Goal: Find specific page/section: Find specific page/section

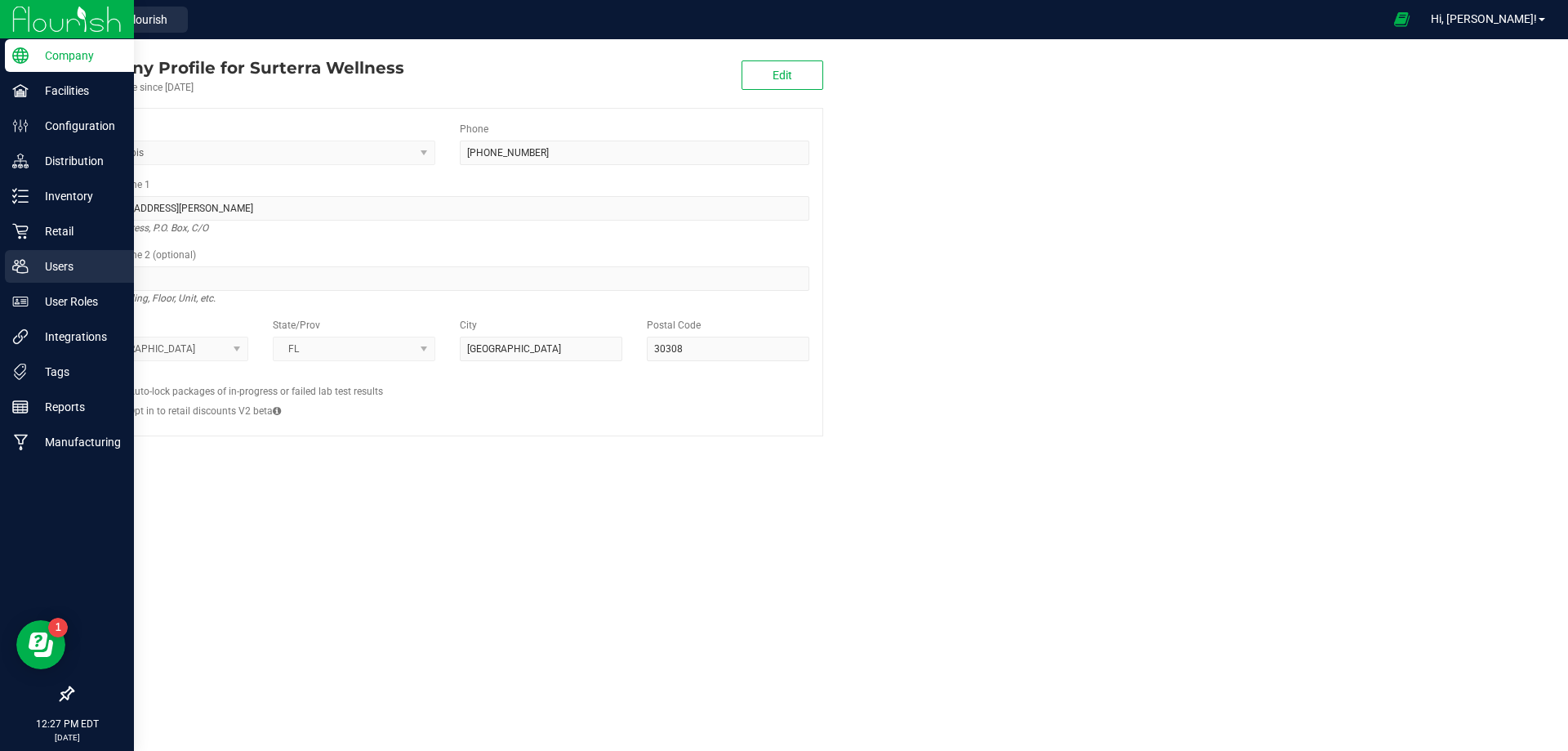
click at [79, 263] on p "Users" at bounding box center [77, 266] width 98 height 20
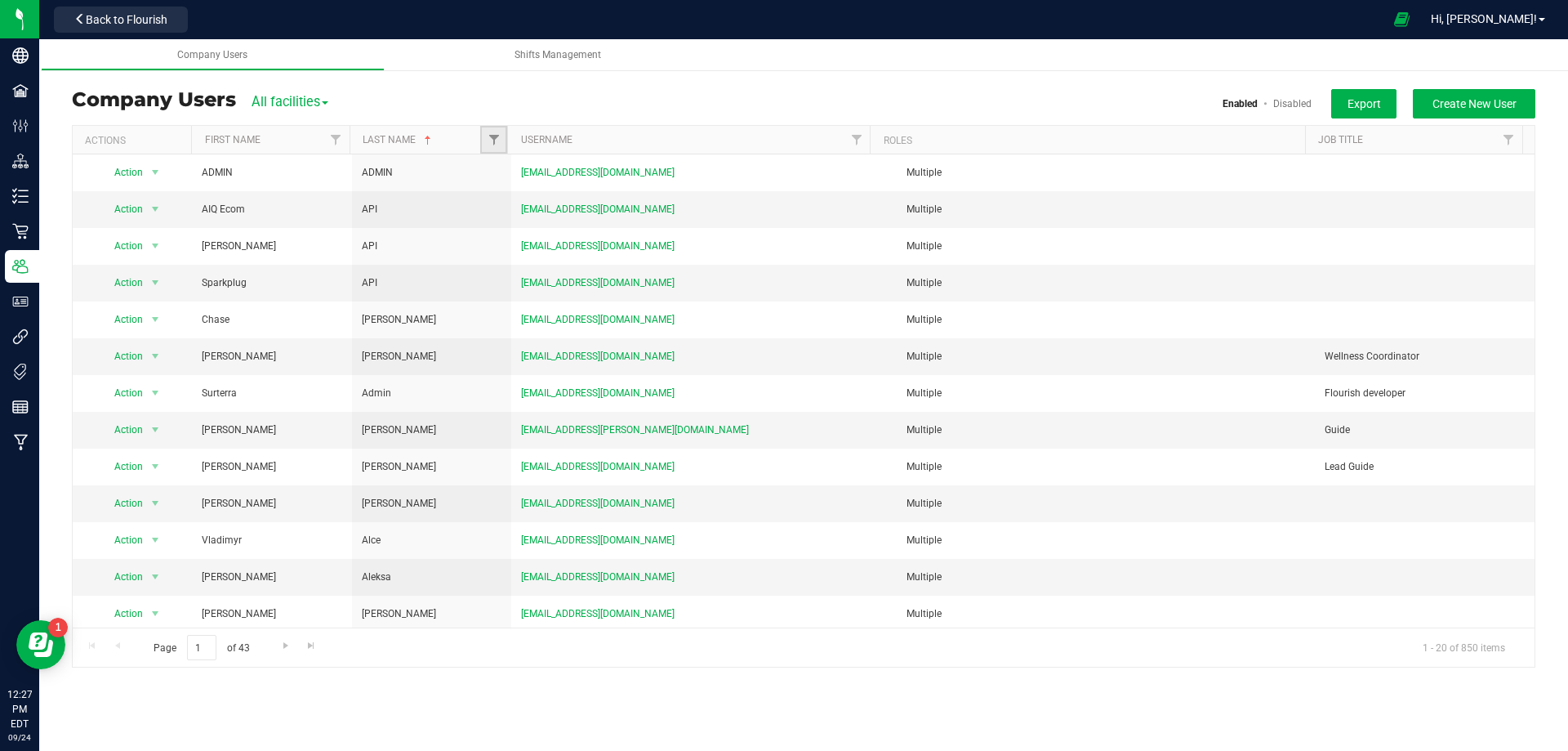
drag, startPoint x: 502, startPoint y: 147, endPoint x: 486, endPoint y: 144, distance: 16.3
click at [501, 147] on link "Filter" at bounding box center [493, 139] width 27 height 28
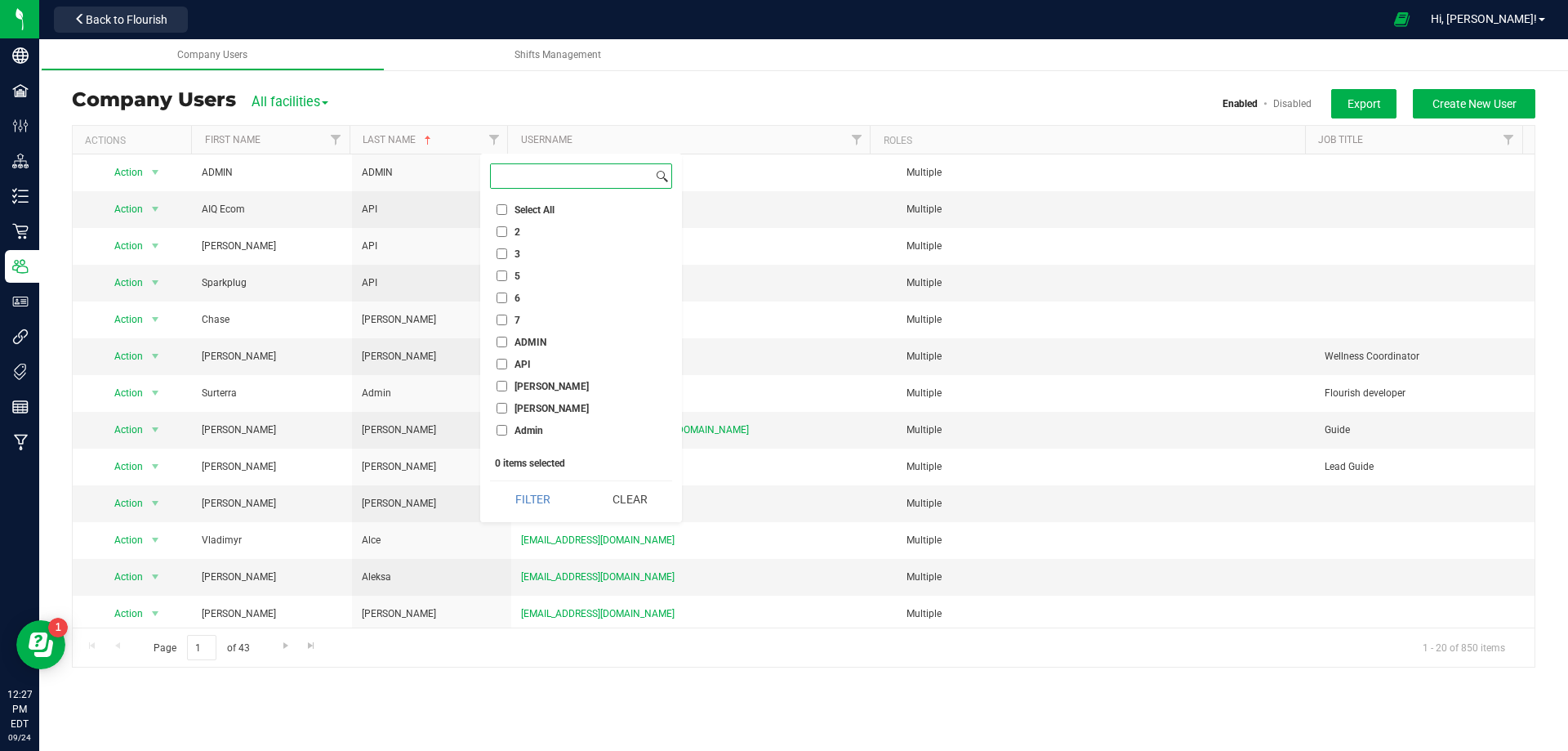
drag, startPoint x: 526, startPoint y: 162, endPoint x: 522, endPoint y: 172, distance: 10.8
paste input "[PERSON_NAME]"
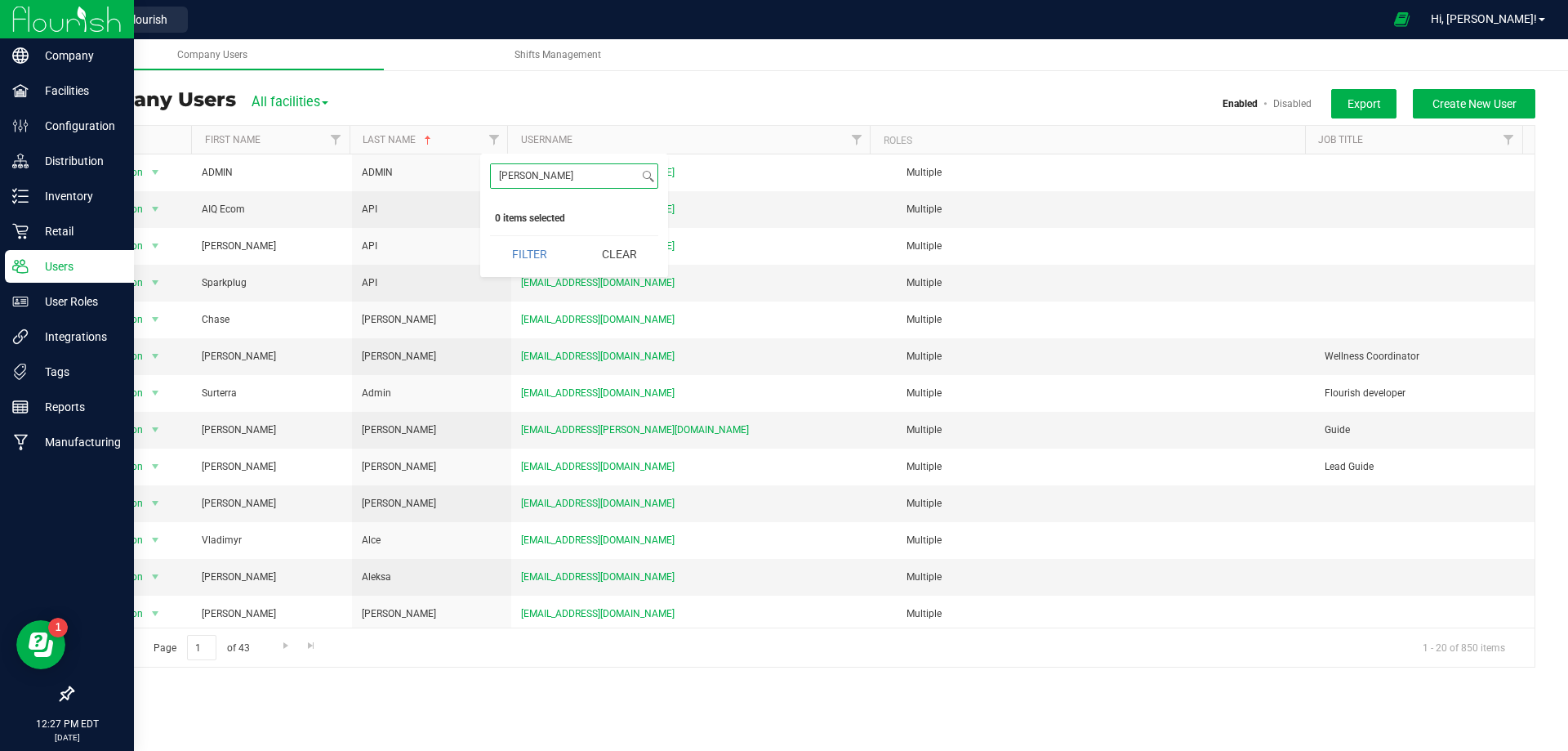
type input "[PERSON_NAME]"
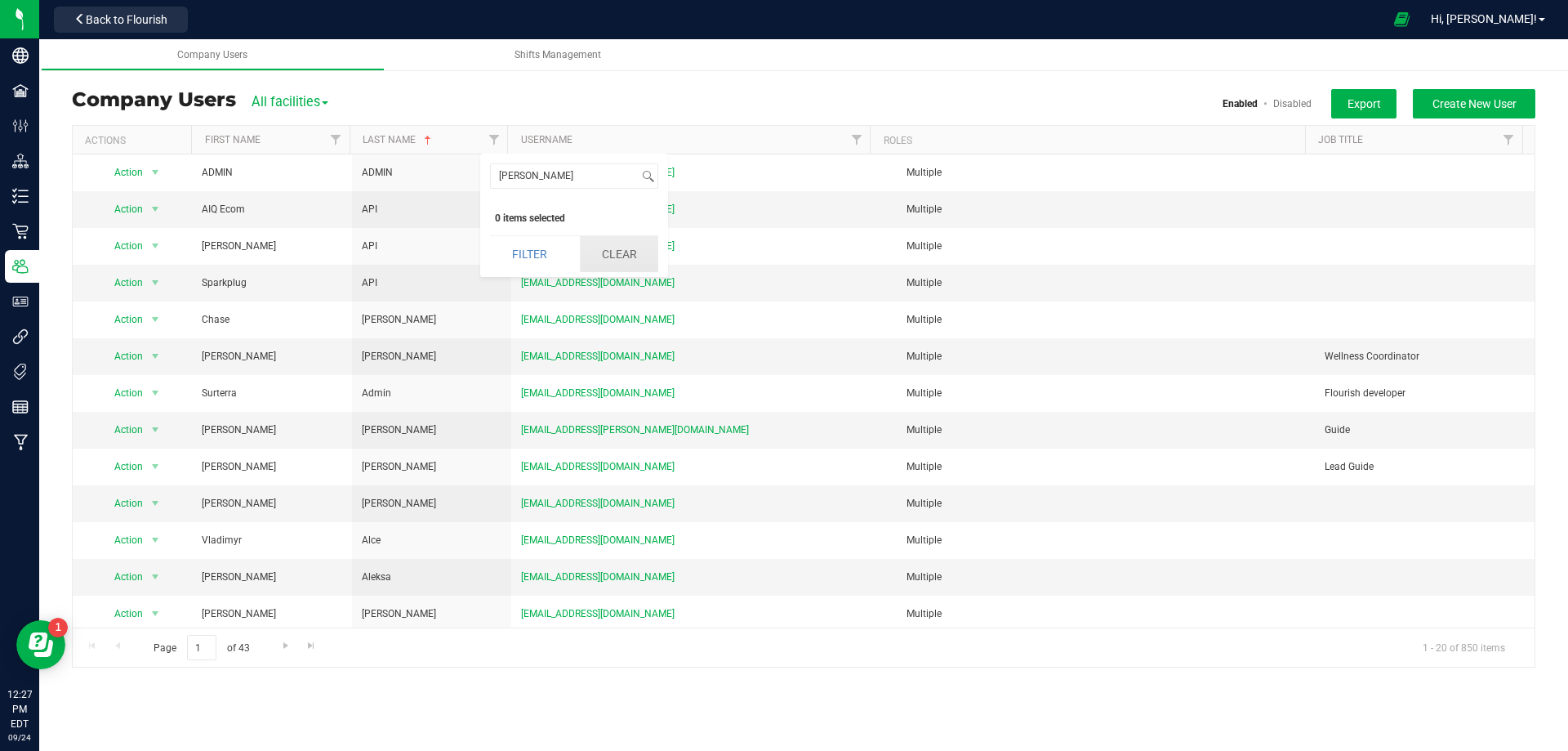
click at [613, 248] on button "Clear" at bounding box center [619, 254] width 79 height 36
click at [337, 141] on span "Filter" at bounding box center [335, 140] width 13 height 13
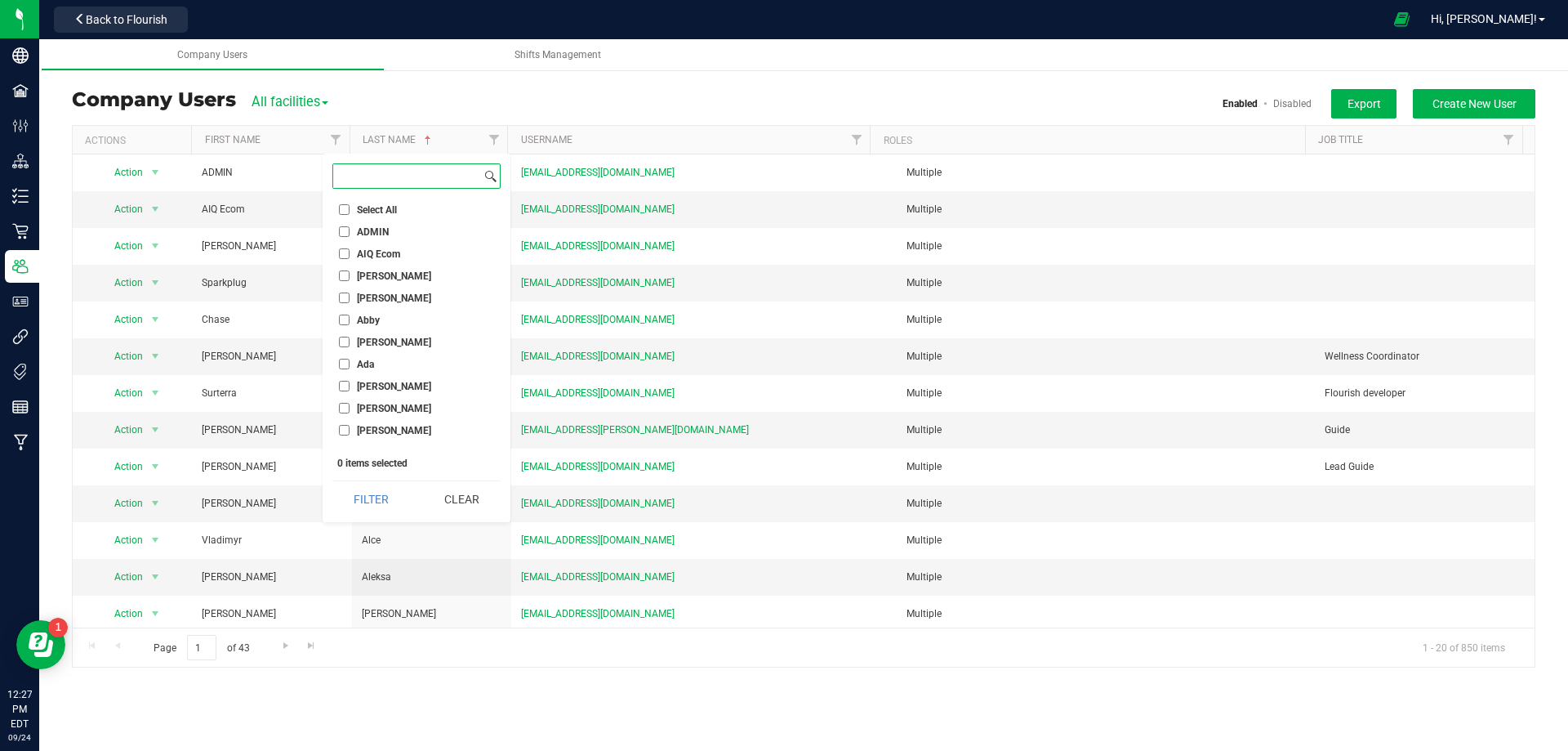
paste input "[PERSON_NAME]"
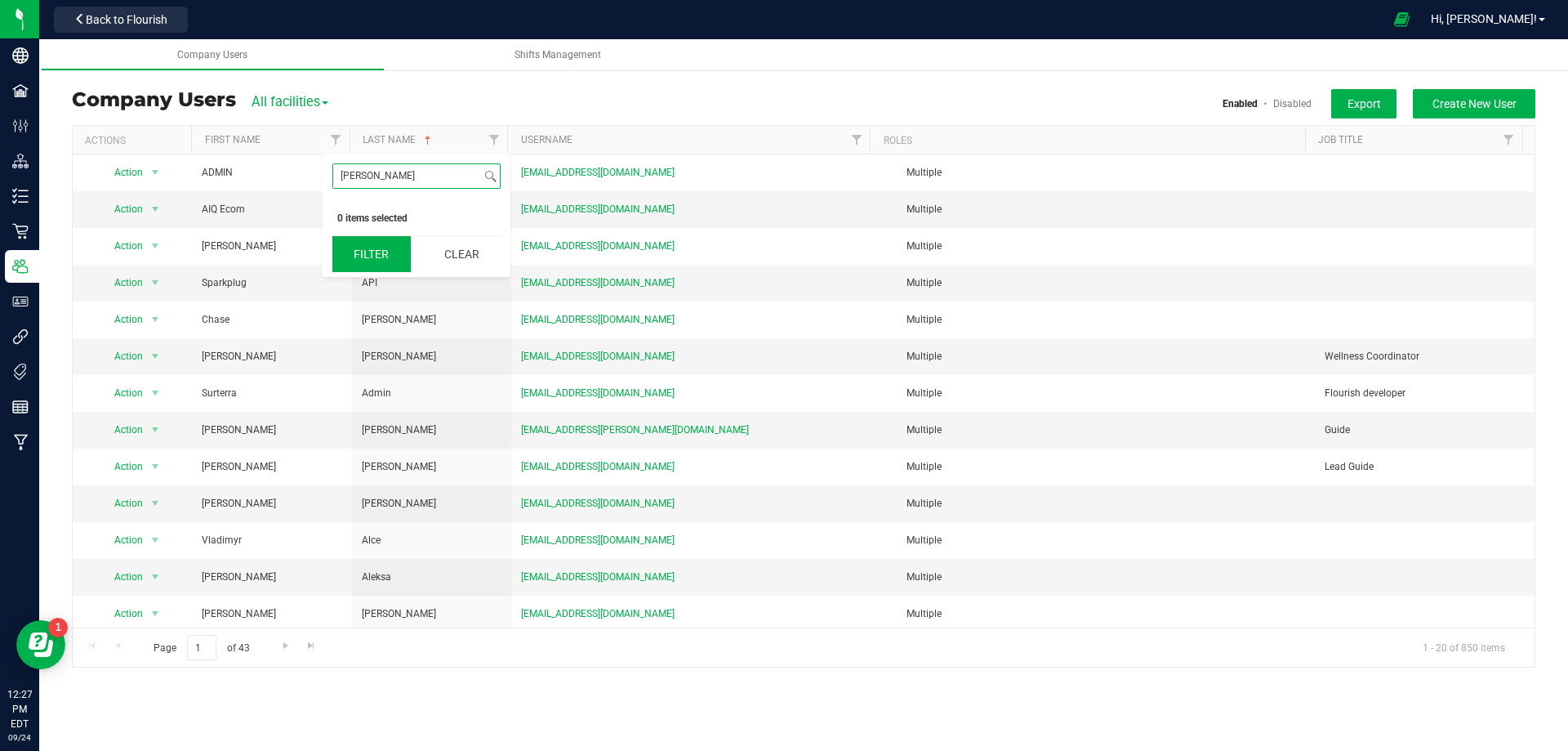
type input "[PERSON_NAME]"
click at [391, 257] on button "Filter" at bounding box center [372, 254] width 79 height 36
click at [323, 148] on link "Filter" at bounding box center [336, 139] width 27 height 28
drag, startPoint x: 329, startPoint y: 155, endPoint x: 336, endPoint y: 166, distance: 13.0
drag, startPoint x: 336, startPoint y: 166, endPoint x: 533, endPoint y: 86, distance: 212.6
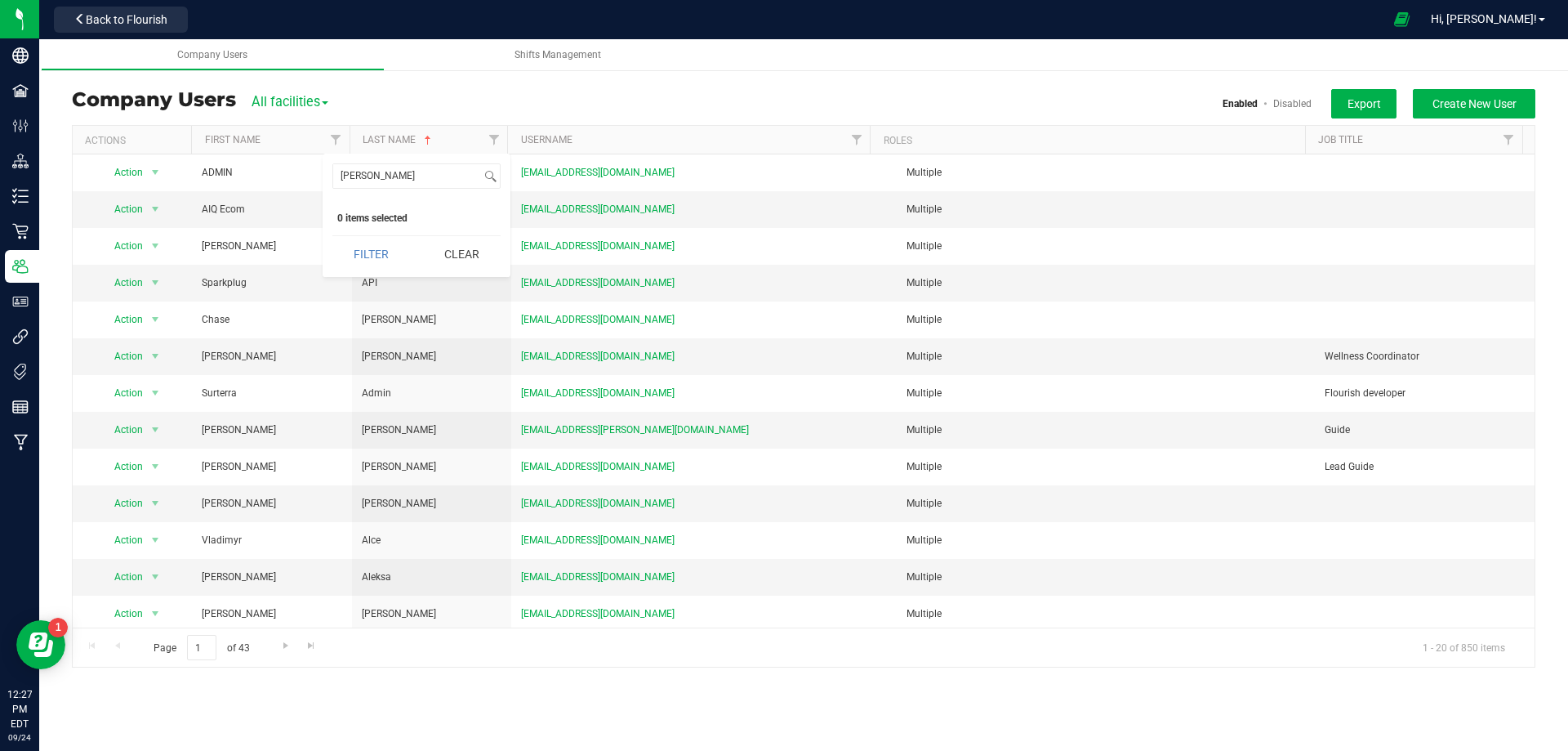
click at [532, 85] on div "Sunshine Manufacturing Users Company Users All facilities All facilities [PERSO…" at bounding box center [803, 378] width 1529 height 611
click at [340, 140] on span "Filter" at bounding box center [335, 140] width 13 height 13
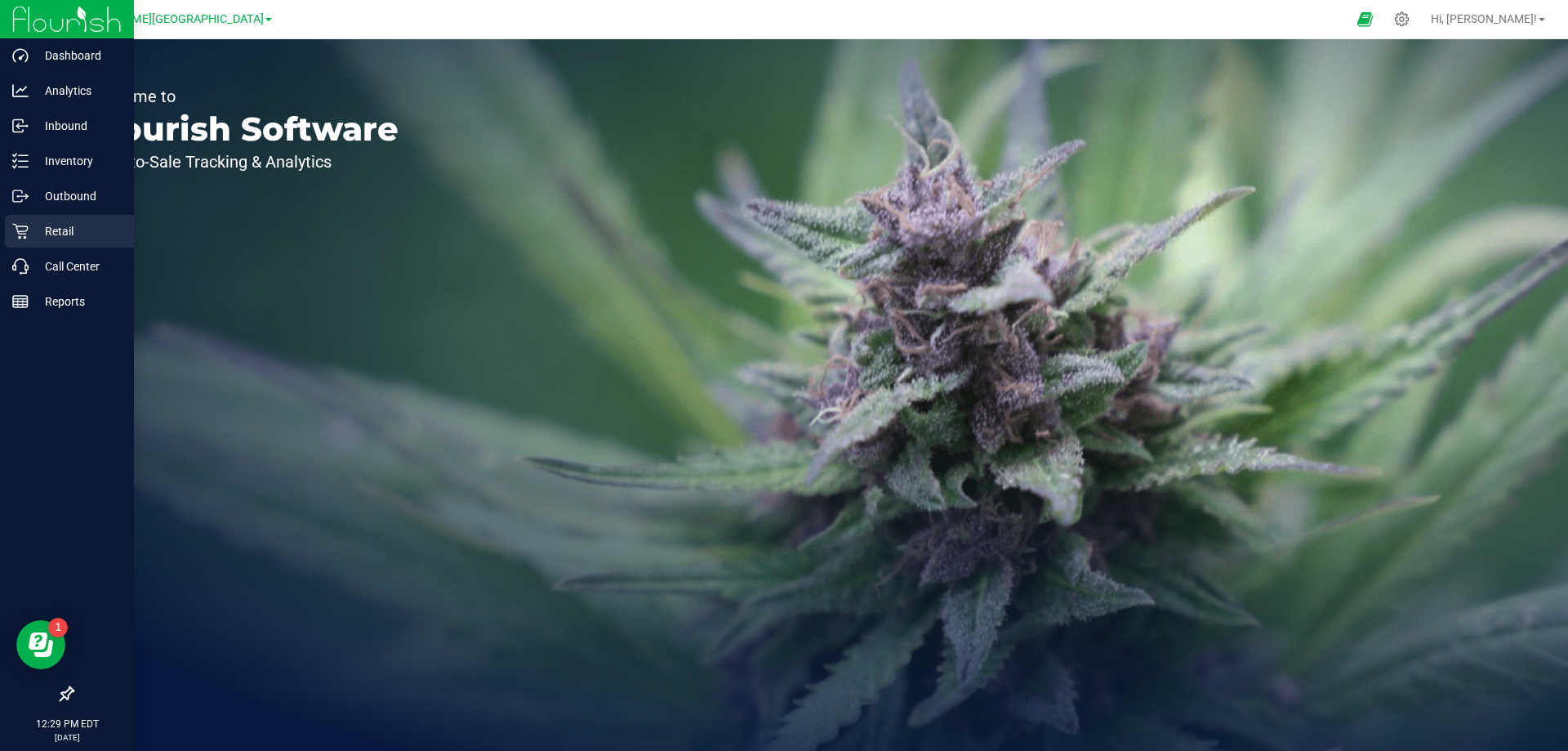
click at [41, 234] on p "Retail" at bounding box center [77, 231] width 98 height 20
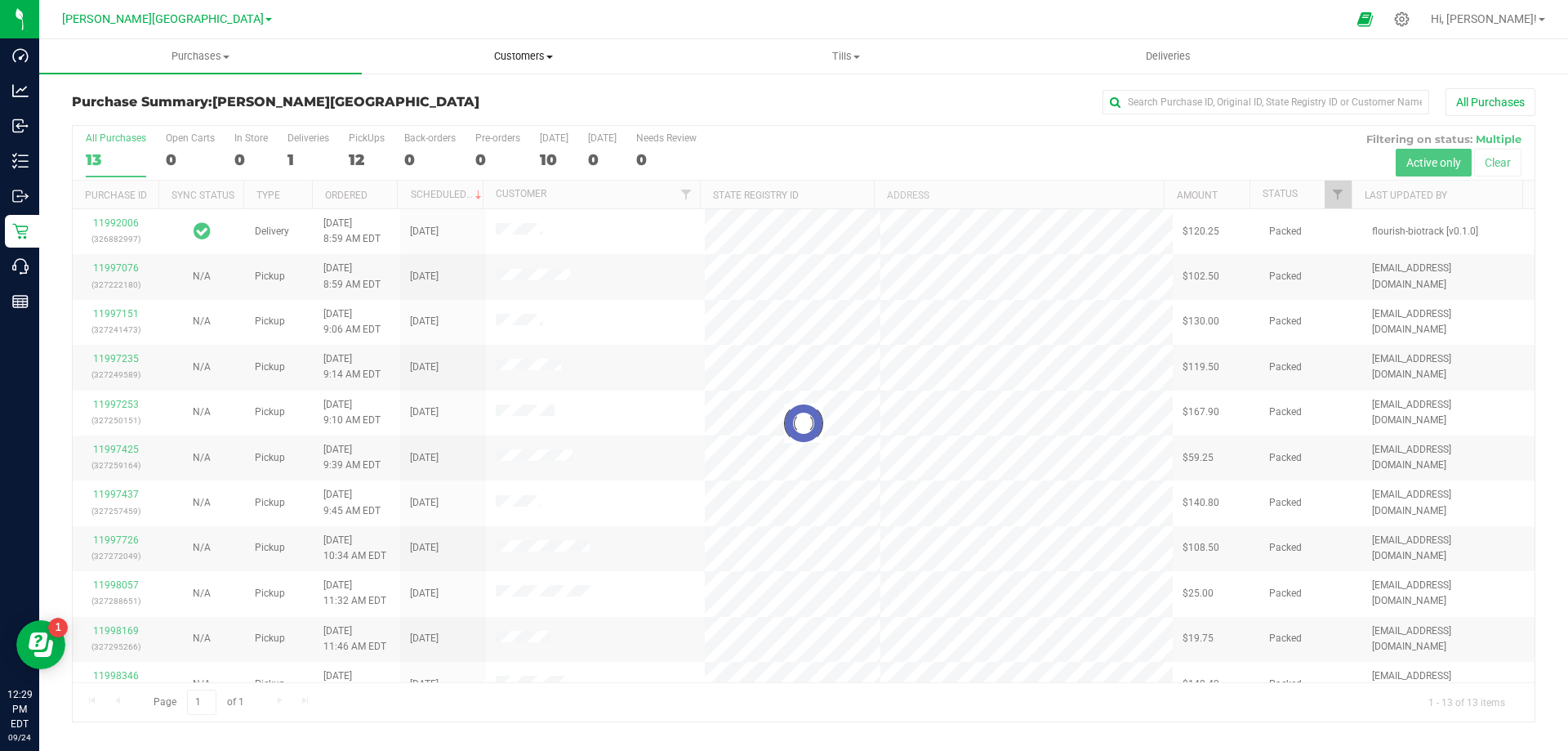
click at [555, 49] on span "Customers" at bounding box center [524, 56] width 321 height 14
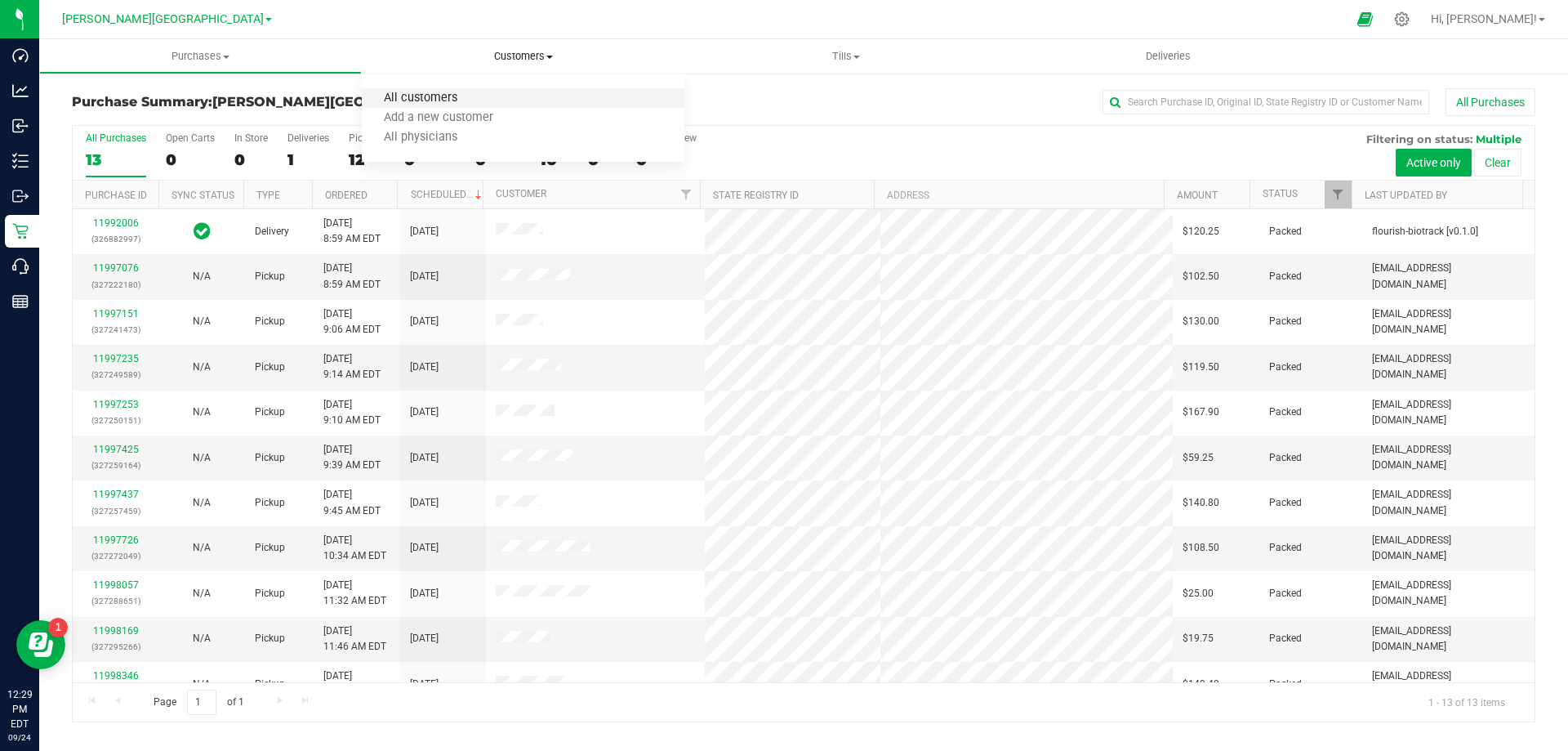
click at [429, 99] on span "All customers" at bounding box center [421, 98] width 118 height 14
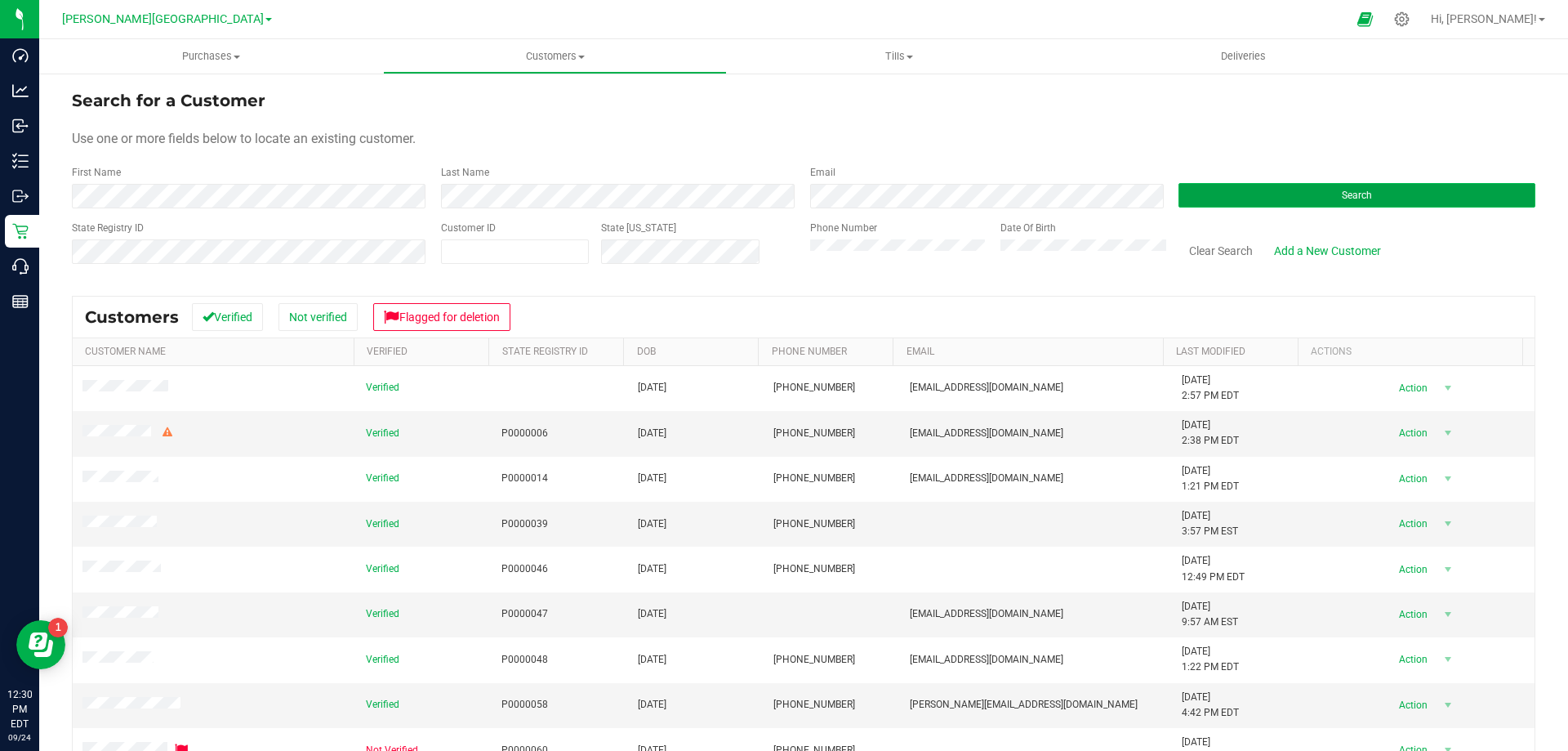
click at [1342, 194] on span "Search" at bounding box center [1357, 195] width 30 height 11
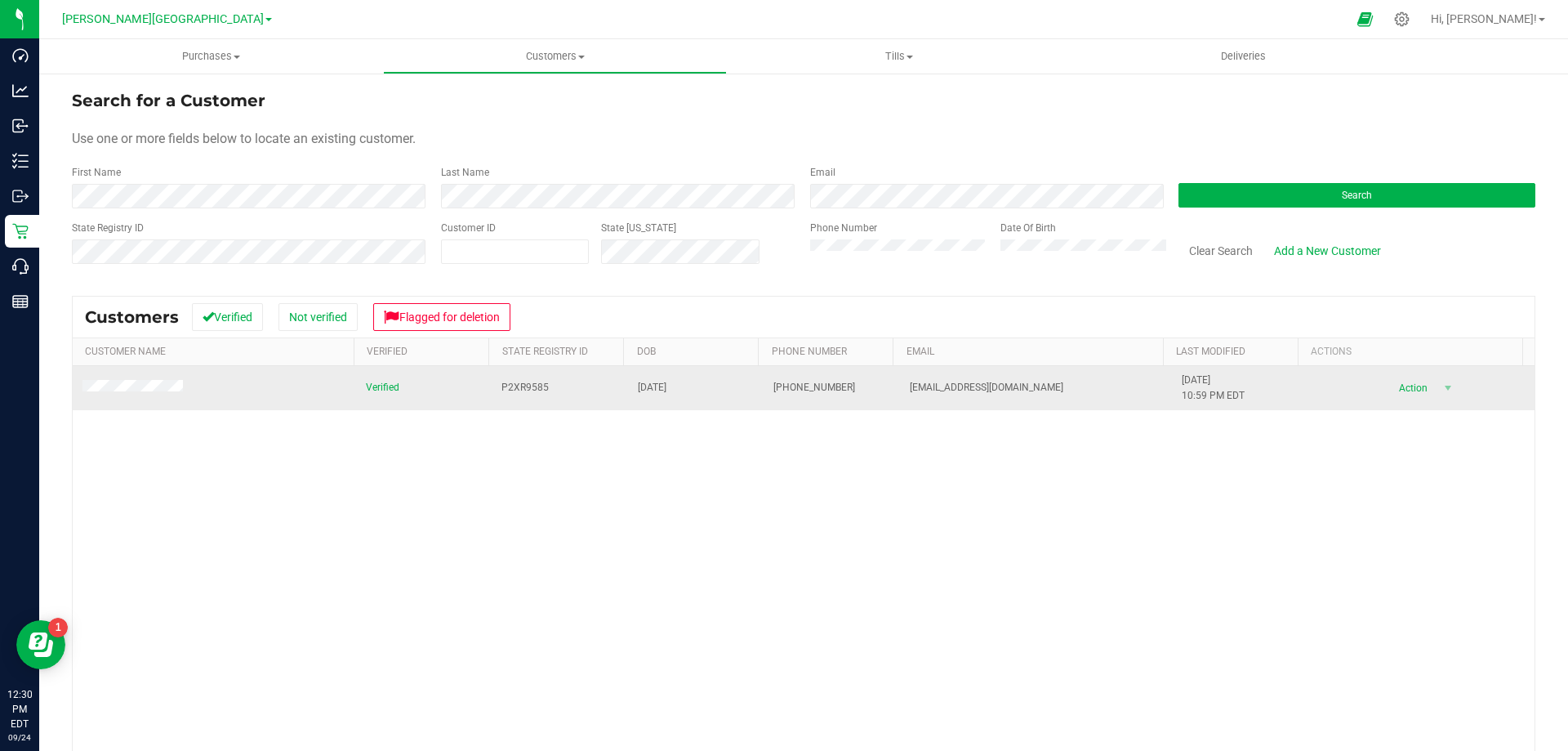
click at [163, 394] on span at bounding box center [135, 388] width 105 height 16
